Goal: Information Seeking & Learning: Check status

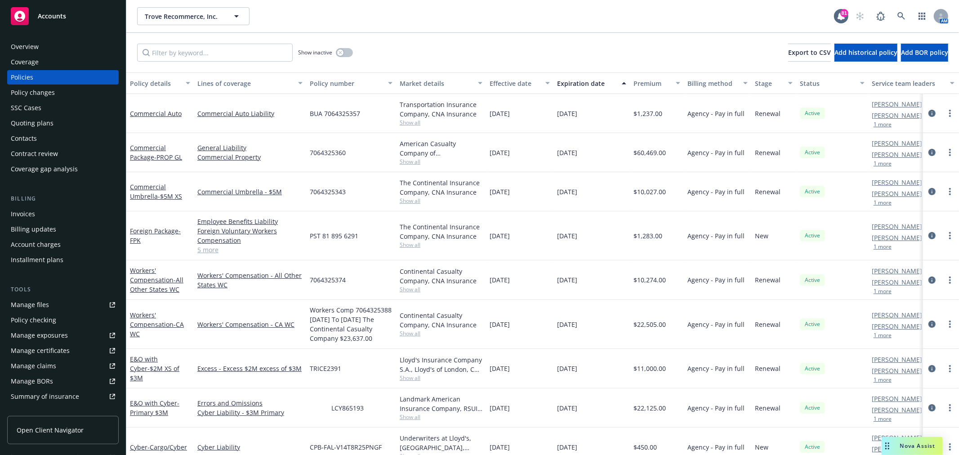
click at [50, 216] on div "Invoices" at bounding box center [63, 214] width 104 height 14
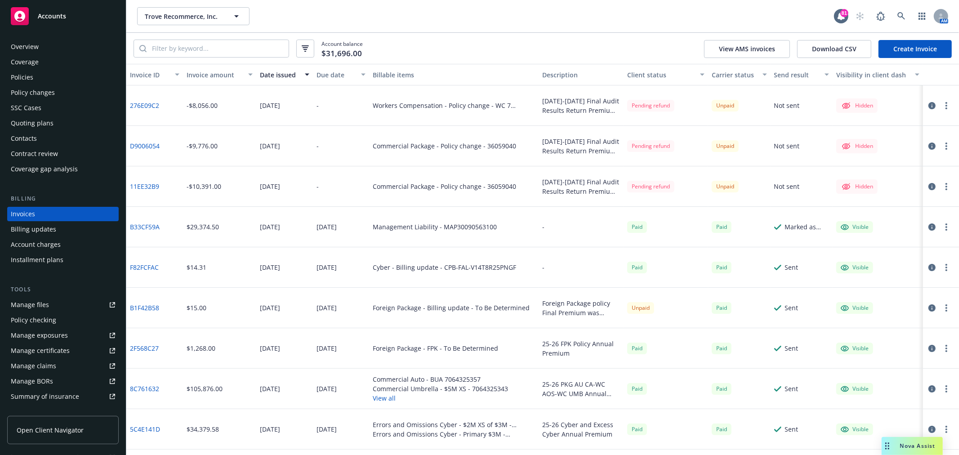
click at [50, 83] on div "Policies" at bounding box center [63, 77] width 104 height 14
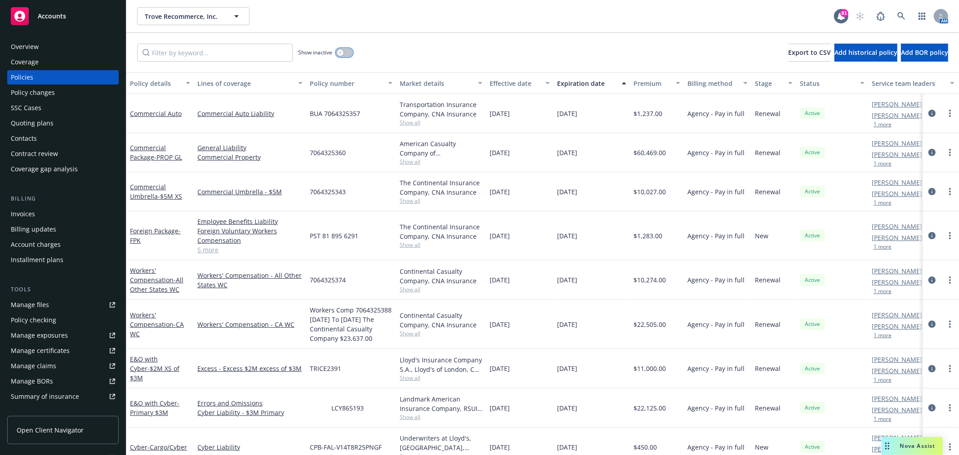
click at [339, 53] on icon "button" at bounding box center [340, 53] width 4 height 4
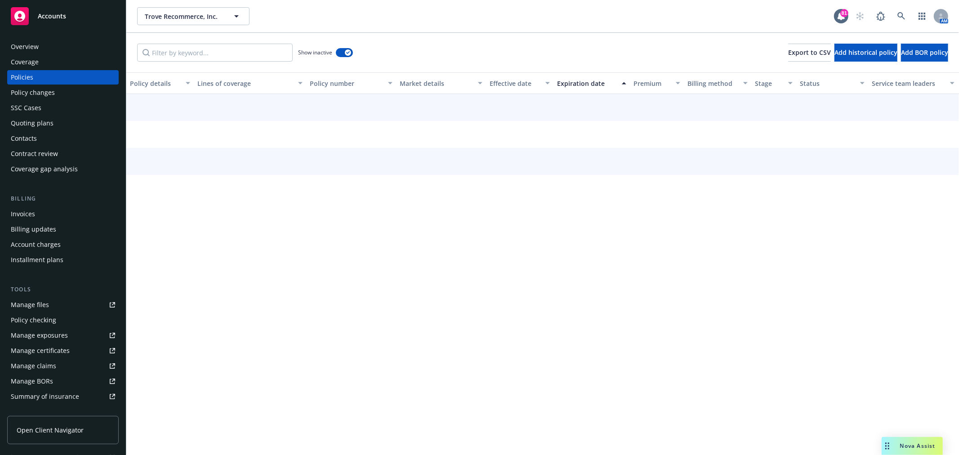
click at [236, 64] on div "Show inactive Export to CSV Add historical policy Add BOR policy" at bounding box center [542, 53] width 832 height 40
click at [240, 58] on input "Filter by keyword..." at bounding box center [215, 53] width 156 height 18
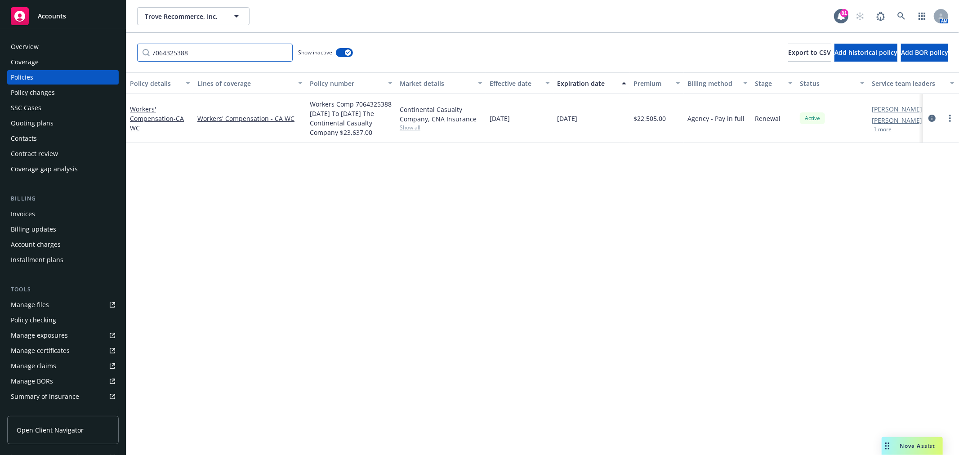
type input "7064325388"
click at [150, 122] on div "Workers' Compensation - CA WC" at bounding box center [160, 118] width 60 height 28
click at [151, 116] on link "Workers' Compensation - CA WC" at bounding box center [157, 118] width 54 height 27
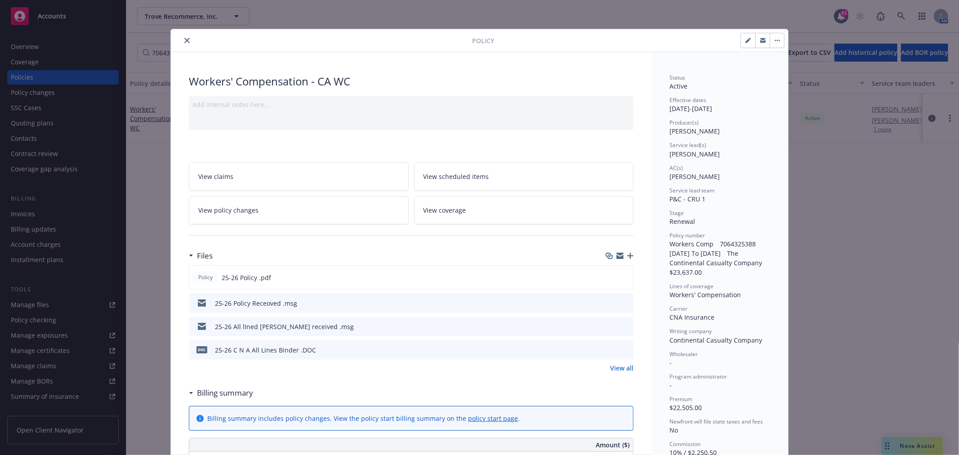
click at [184, 41] on icon "close" at bounding box center [186, 40] width 5 height 5
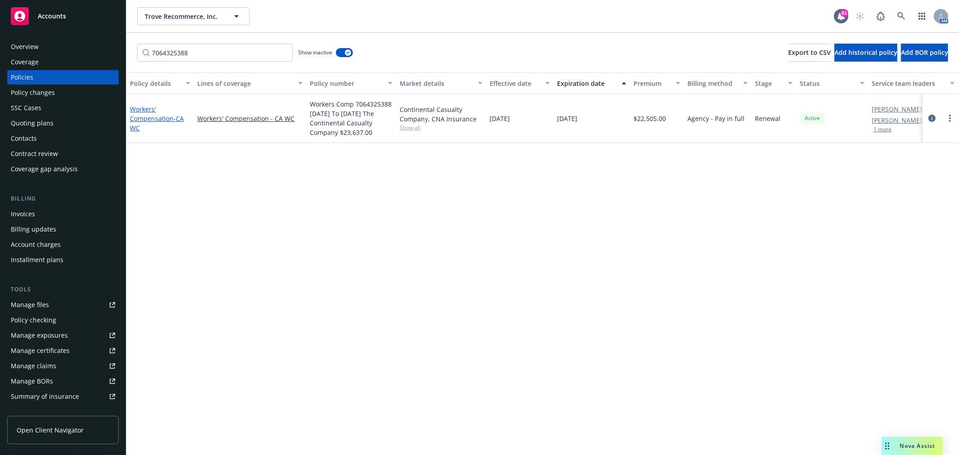
click at [147, 114] on link "Workers' Compensation - CA WC" at bounding box center [157, 118] width 54 height 27
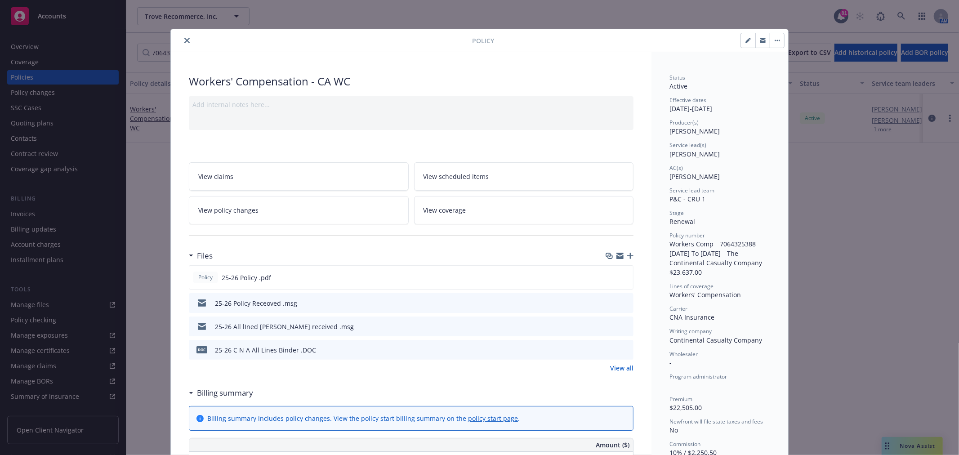
scroll to position [27, 0]
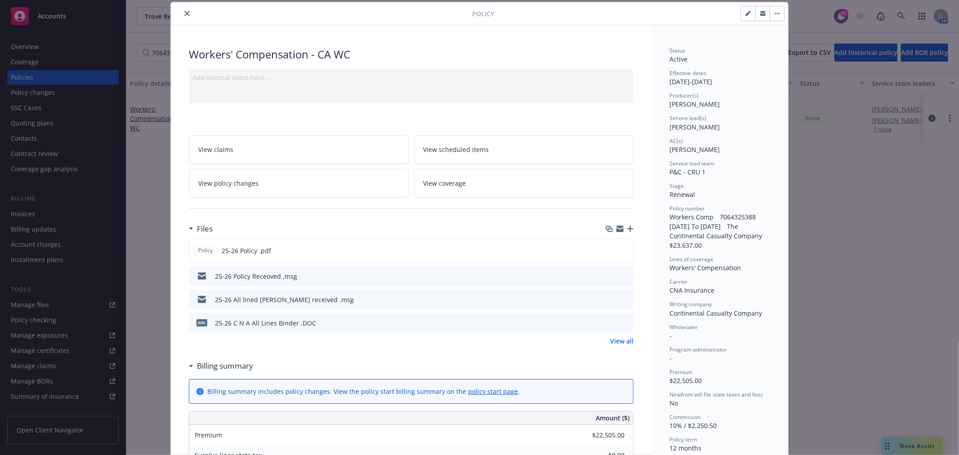
click at [321, 184] on link "View policy changes" at bounding box center [299, 183] width 220 height 28
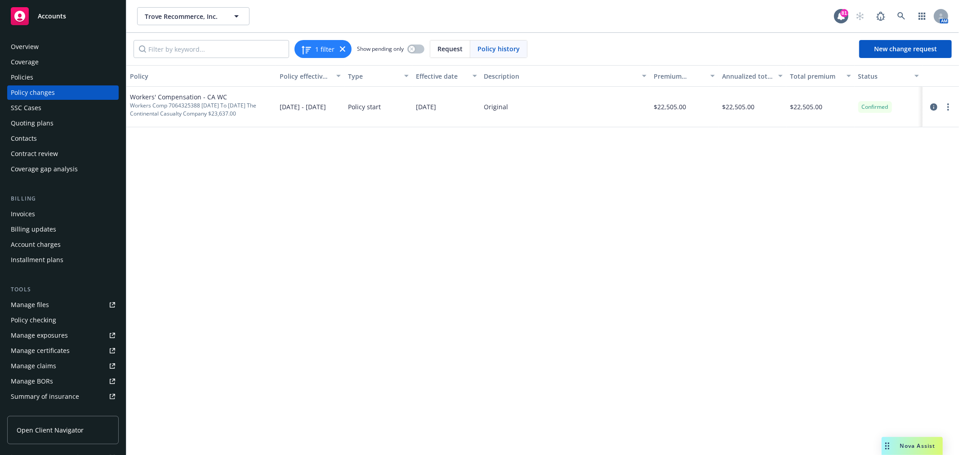
click at [46, 308] on div "Manage files" at bounding box center [30, 305] width 38 height 14
click at [233, 119] on div "Workers' Compensation - CA WC Workers Comp 7064325388 [DATE] To [DATE] The Cont…" at bounding box center [201, 107] width 150 height 40
drag, startPoint x: 188, startPoint y: 120, endPoint x: 192, endPoint y: 120, distance: 4.5
click at [188, 120] on div "Workers' Compensation - CA WC Workers Comp 7064325388 [DATE] To [DATE] The Cont…" at bounding box center [201, 107] width 150 height 40
